Goal: Information Seeking & Learning: Find specific fact

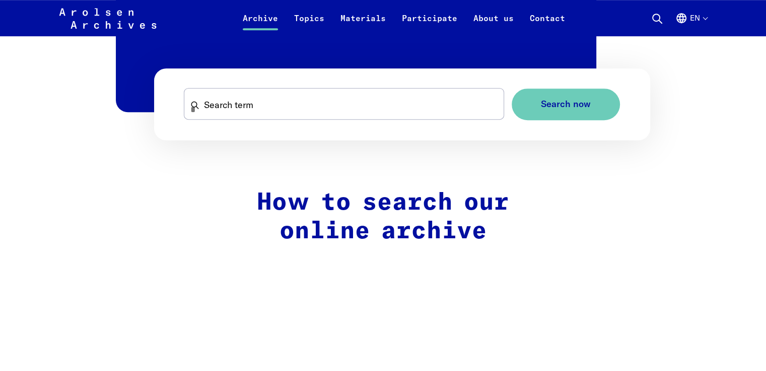
scroll to position [564, 0]
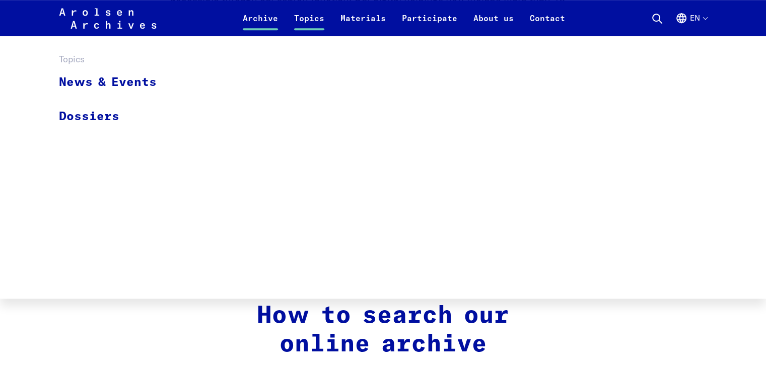
click at [319, 7] on li "Topics News & Events Dossiers" at bounding box center [309, 18] width 46 height 24
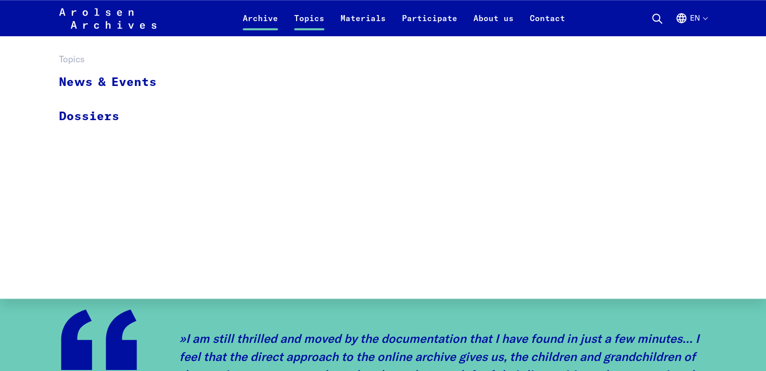
scroll to position [866, 0]
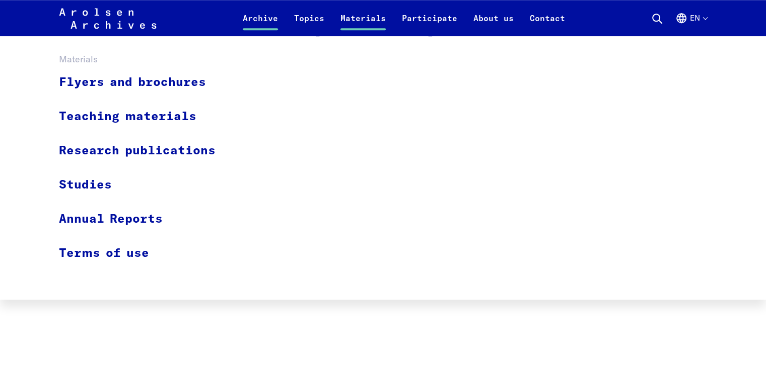
click at [358, 19] on link "Materials" at bounding box center [362, 24] width 61 height 24
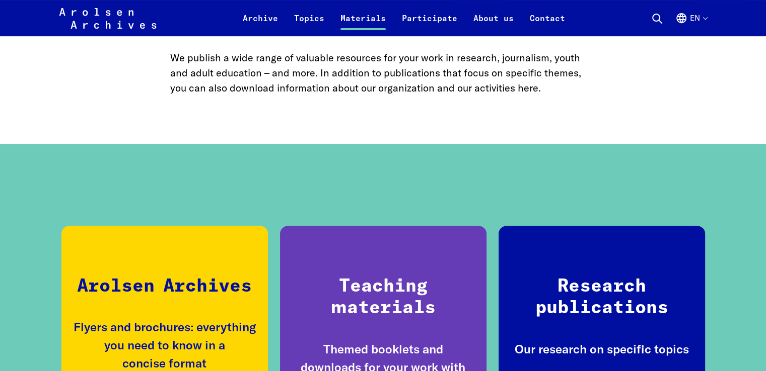
scroll to position [302, 0]
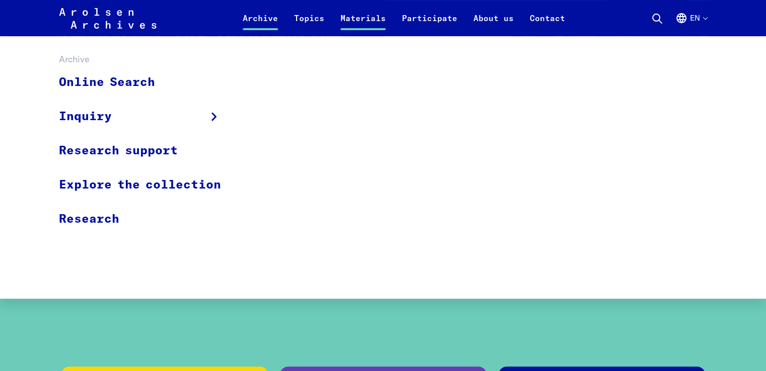
click at [273, 12] on link "Archive" at bounding box center [260, 24] width 51 height 24
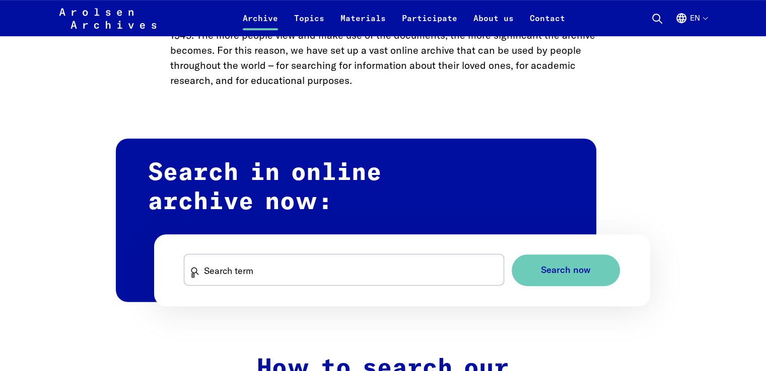
scroll to position [604, 0]
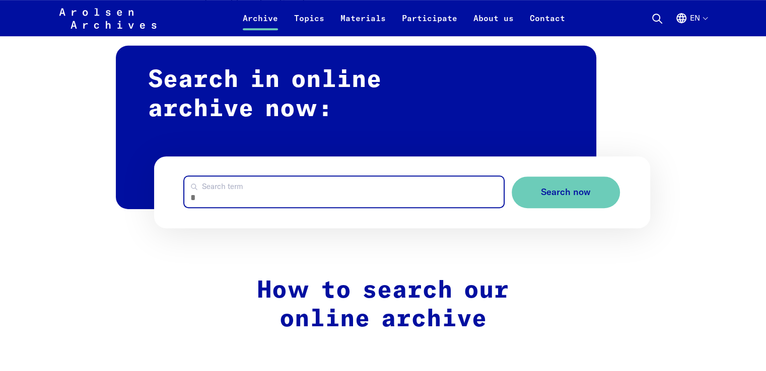
click at [225, 186] on input "Search term" at bounding box center [343, 192] width 319 height 31
type input "********"
click at [511, 177] on button "Search now" at bounding box center [565, 193] width 108 height 32
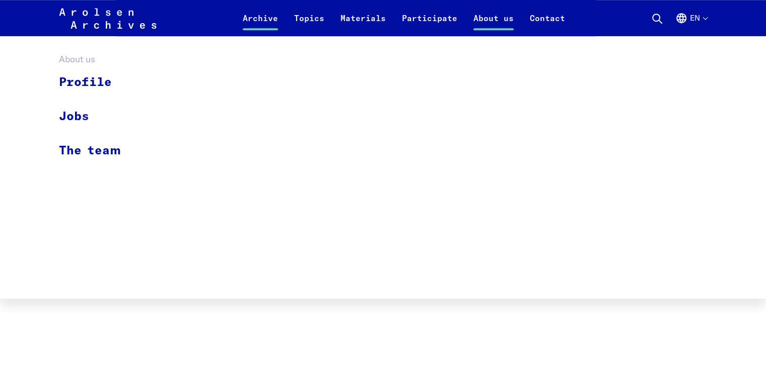
scroll to position [705, 0]
click at [21, 211] on div "Profile Jobs The team" at bounding box center [383, 167] width 766 height 263
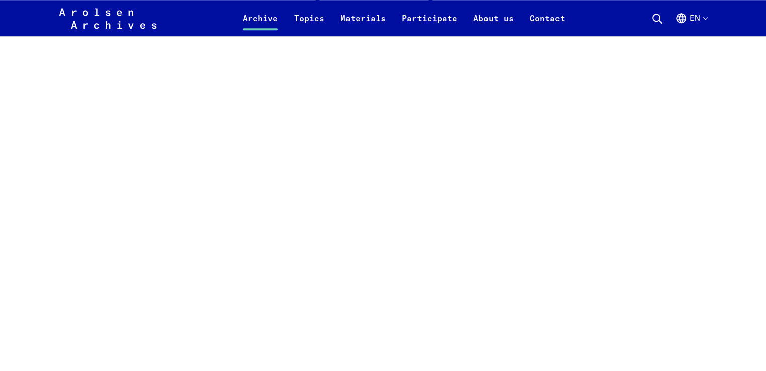
scroll to position [906, 0]
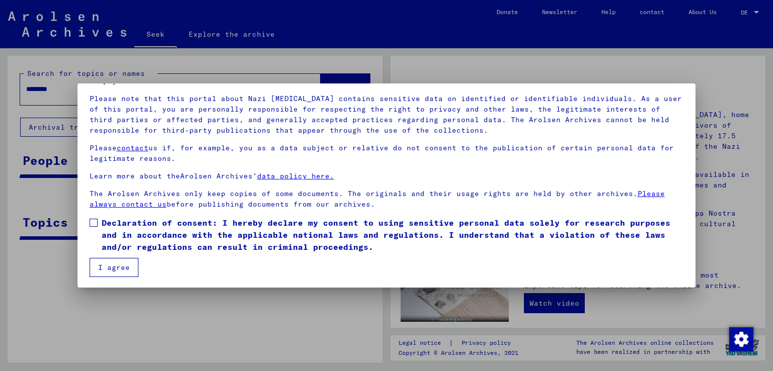
scroll to position [64, 0]
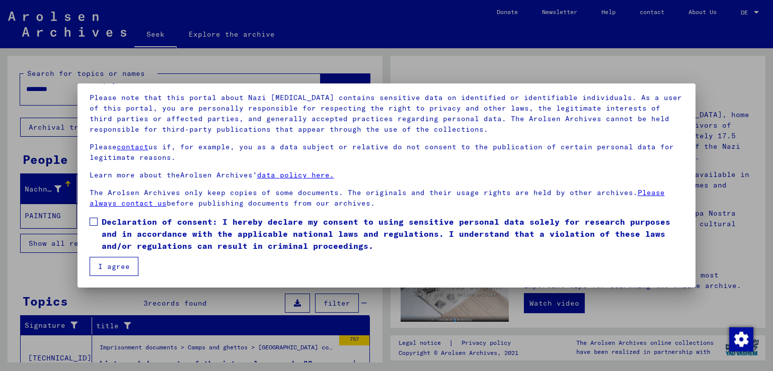
click at [124, 268] on font "I agree" at bounding box center [114, 266] width 32 height 9
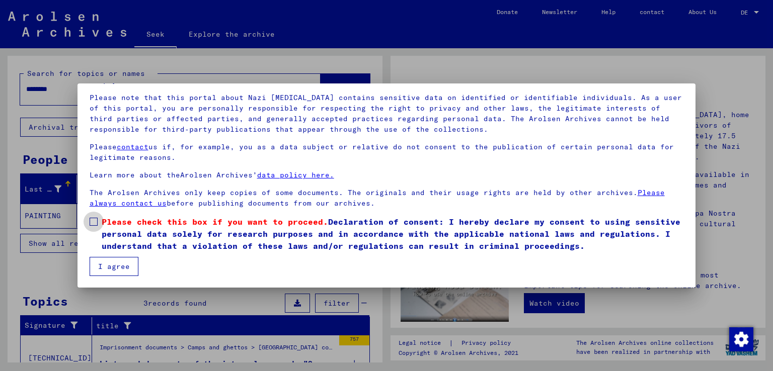
click at [93, 220] on span at bounding box center [94, 222] width 8 height 8
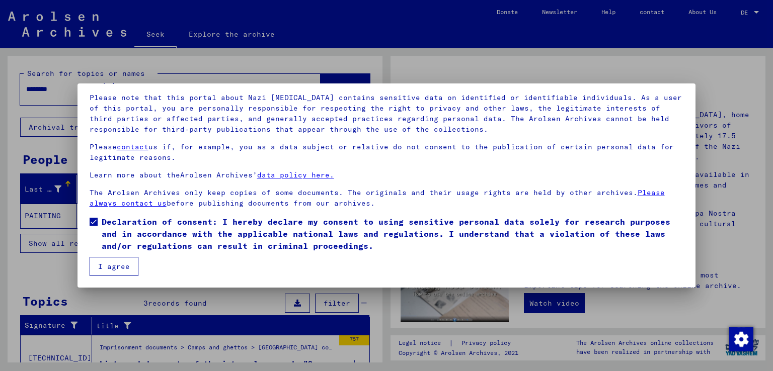
click at [117, 265] on font "I agree" at bounding box center [114, 266] width 32 height 9
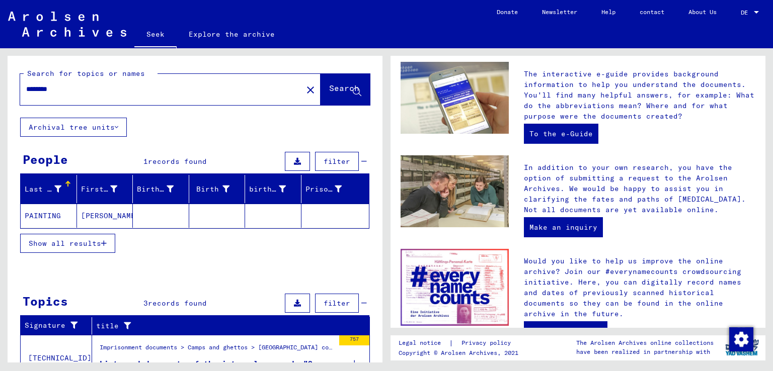
scroll to position [336, 0]
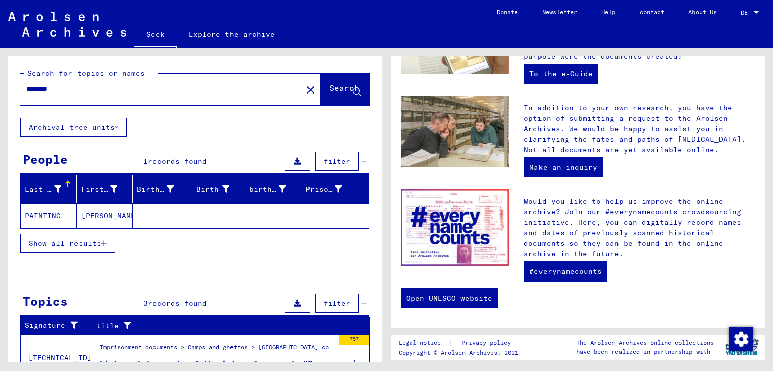
drag, startPoint x: 109, startPoint y: 92, endPoint x: 0, endPoint y: 99, distance: 109.5
click at [0, 99] on div "Search for topics or names ******** close Search Archival tree units People 1 r…" at bounding box center [193, 205] width 387 height 315
click at [329, 87] on font "Search" at bounding box center [344, 88] width 30 height 10
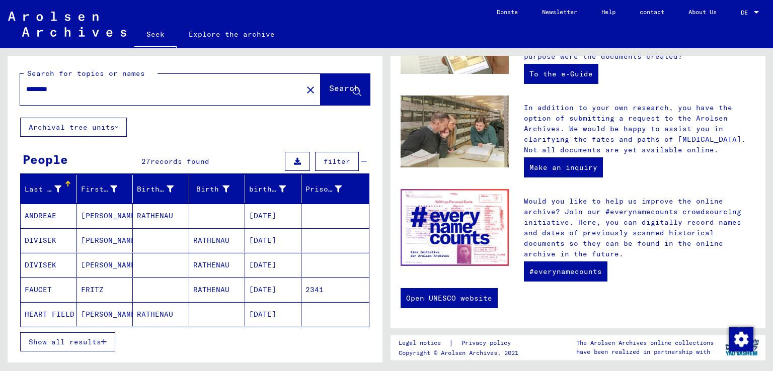
click at [83, 339] on font "Show all results" at bounding box center [65, 342] width 72 height 9
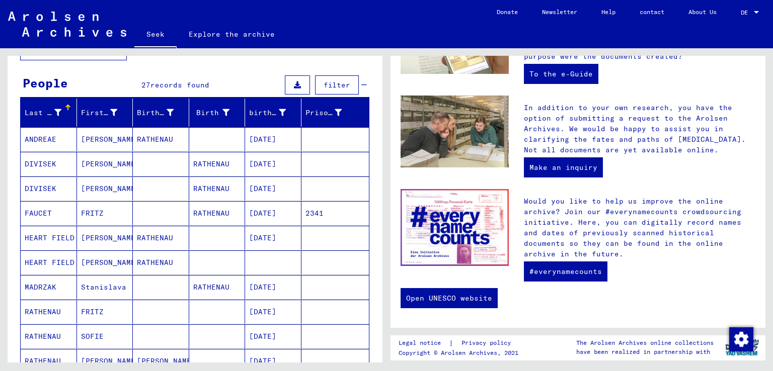
scroll to position [101, 0]
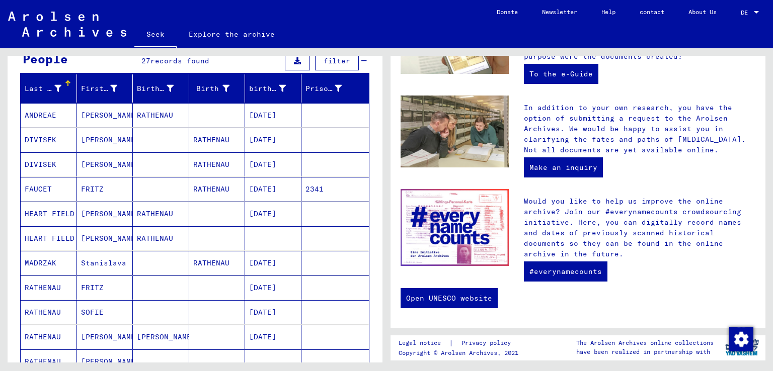
click at [58, 85] on font "Last name" at bounding box center [45, 88] width 41 height 9
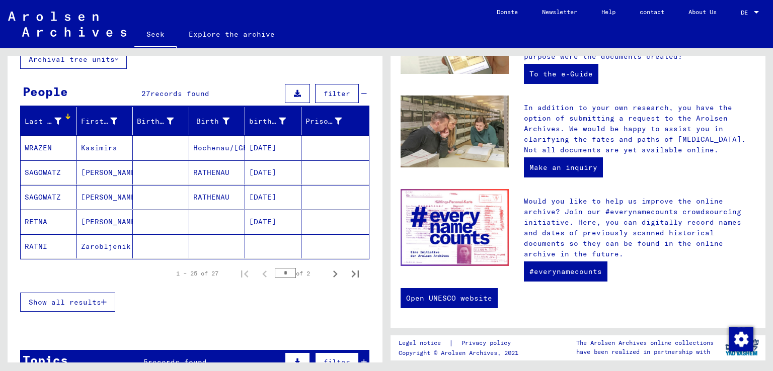
scroll to position [50, 0]
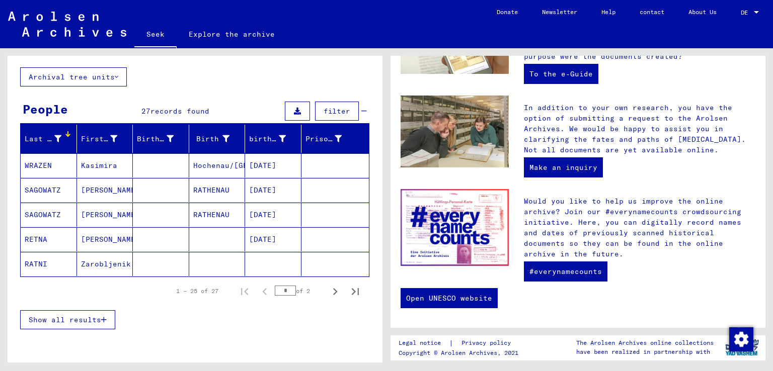
click at [79, 321] on font "Show all results" at bounding box center [65, 320] width 72 height 9
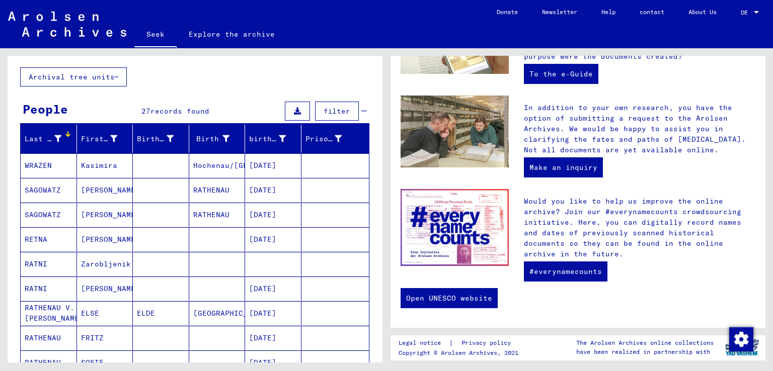
click at [55, 137] on font "Last name" at bounding box center [45, 138] width 41 height 9
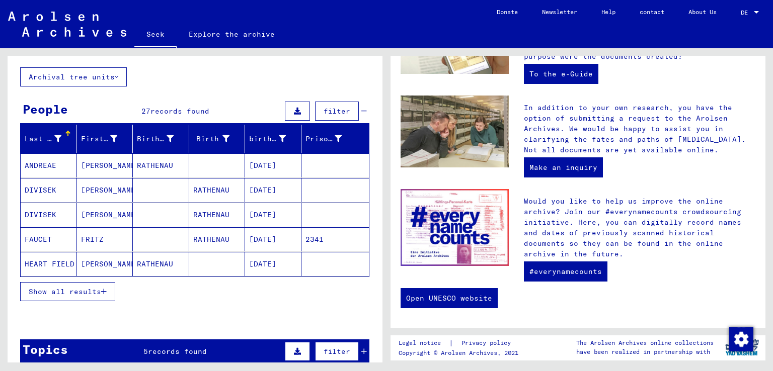
click at [55, 137] on font "Last name" at bounding box center [45, 138] width 41 height 9
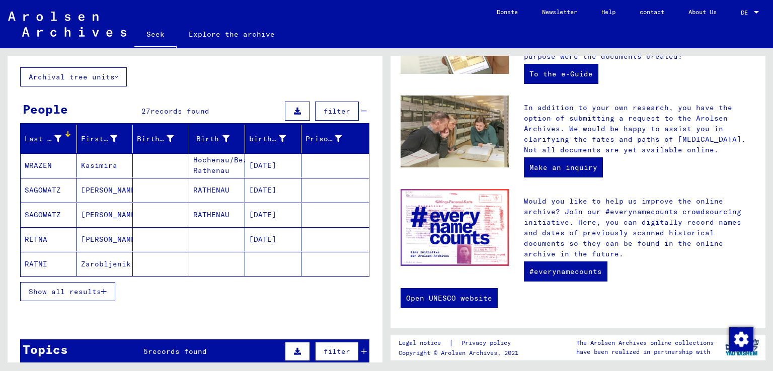
click at [46, 140] on font "Last name" at bounding box center [45, 138] width 41 height 9
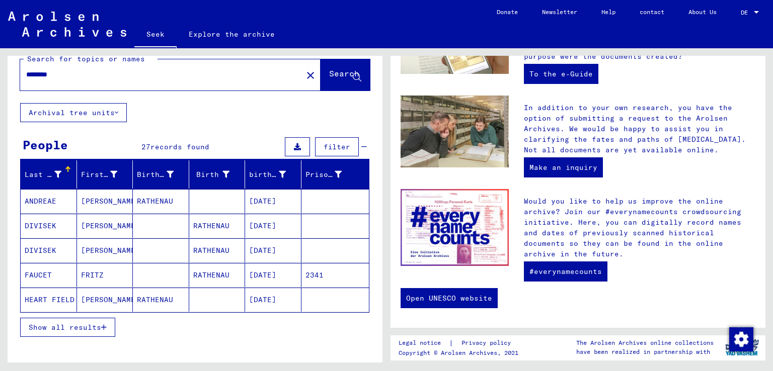
scroll to position [0, 0]
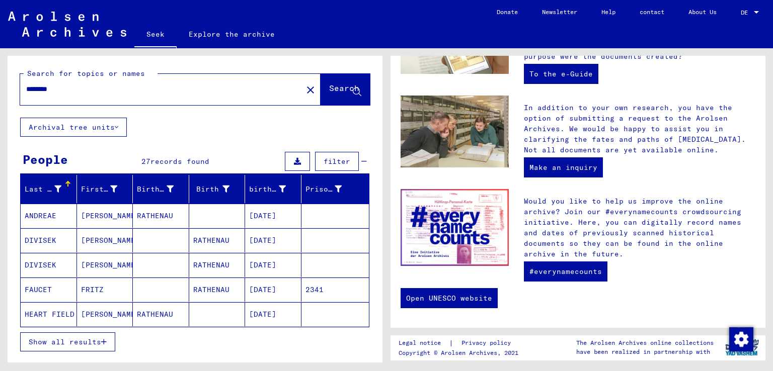
click at [324, 164] on font "filter" at bounding box center [337, 161] width 27 height 9
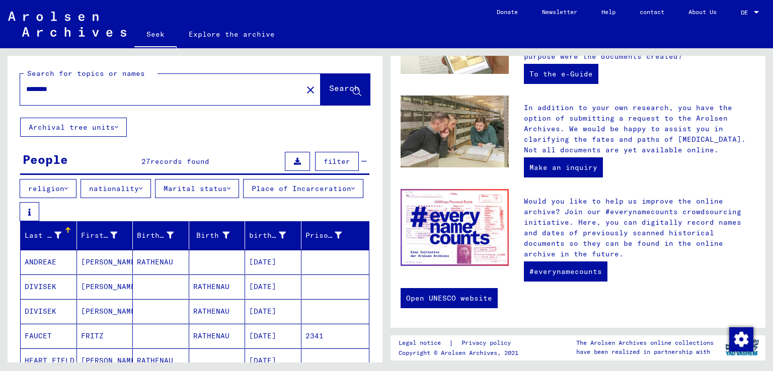
click at [62, 230] on div "Last name" at bounding box center [51, 235] width 52 height 16
click at [57, 236] on font "Last name" at bounding box center [45, 235] width 41 height 9
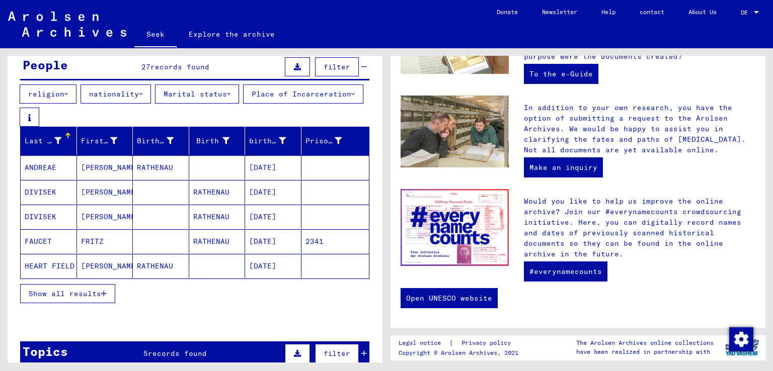
scroll to position [101, 0]
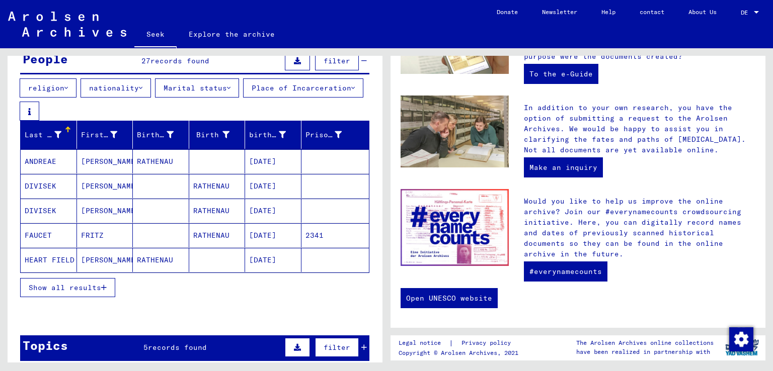
click at [89, 278] on button "Show all results" at bounding box center [67, 287] width 95 height 19
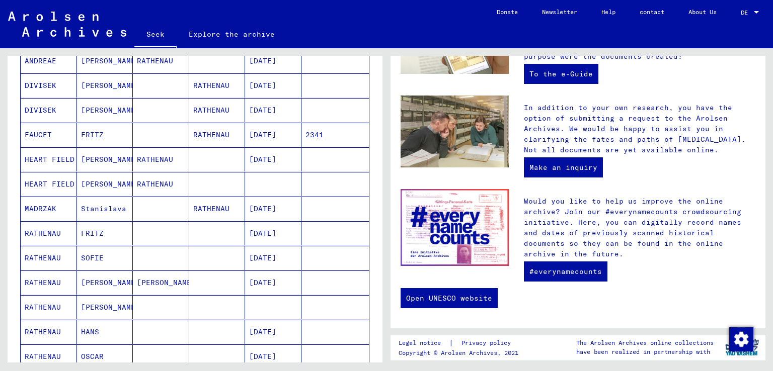
scroll to position [0, 0]
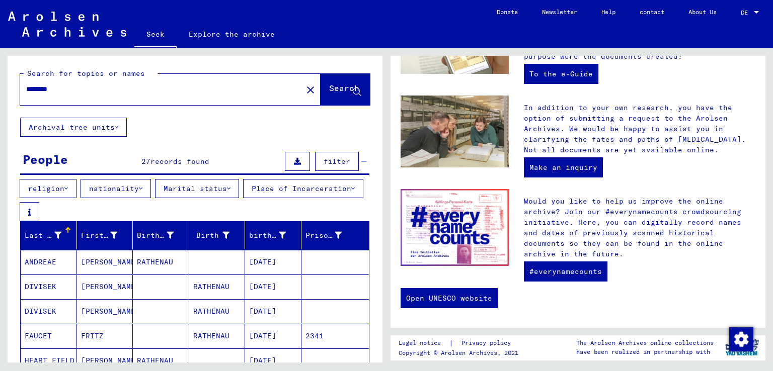
drag, startPoint x: 95, startPoint y: 95, endPoint x: 0, endPoint y: 89, distance: 94.8
click at [0, 89] on div "Search for topics or names ******** close Search Archival tree units People 27 …" at bounding box center [193, 205] width 387 height 315
click at [112, 92] on input "********" at bounding box center [158, 89] width 264 height 11
type input "********"
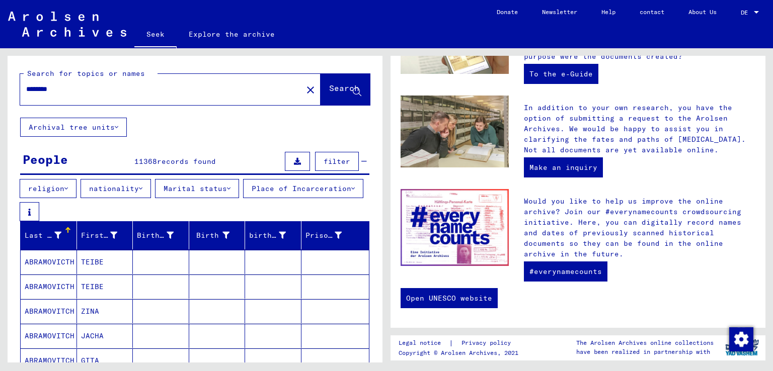
click at [57, 235] on font "Last name" at bounding box center [45, 235] width 41 height 9
click at [47, 238] on font "Last name" at bounding box center [45, 235] width 41 height 9
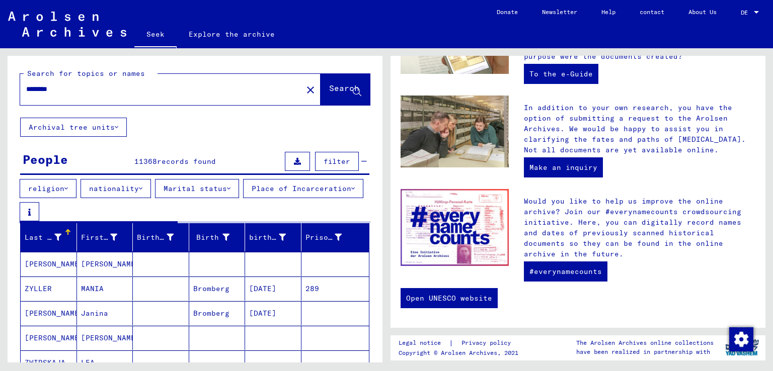
click at [47, 238] on font "Last name" at bounding box center [45, 237] width 41 height 9
click at [56, 236] on font "Last name" at bounding box center [45, 237] width 41 height 9
